Goal: Find specific page/section: Find specific page/section

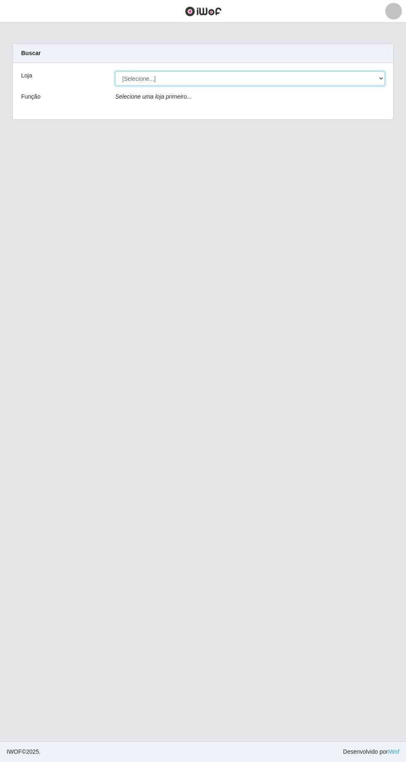
click at [378, 82] on select "[Selecione...] [GEOGRAPHIC_DATA] - [GEOGRAPHIC_DATA] - [GEOGRAPHIC_DATA] - [GEO…" at bounding box center [250, 78] width 270 height 14
select select "508"
click at [115, 71] on select "[Selecione...] [GEOGRAPHIC_DATA] - [GEOGRAPHIC_DATA] - [GEOGRAPHIC_DATA] - [GEO…" at bounding box center [250, 78] width 270 height 14
